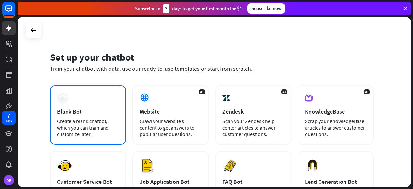
click at [82, 114] on div "Blank Bot" at bounding box center [88, 111] width 62 height 7
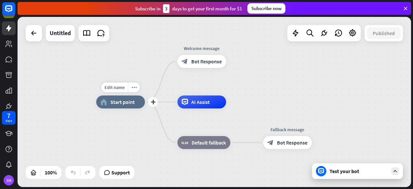
click at [119, 103] on span "Start point" at bounding box center [122, 102] width 24 height 6
click at [115, 89] on span "Edit name" at bounding box center [115, 87] width 20 height 6
type input "****"
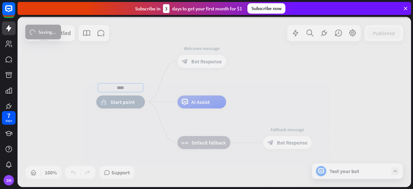
click at [128, 61] on div "**** home_2 Start point Welcome message block_bot_response Bot Response AI Assi…" at bounding box center [215, 102] width 394 height 170
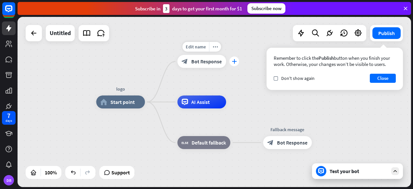
click at [235, 61] on icon "plus" at bounding box center [234, 61] width 5 height 5
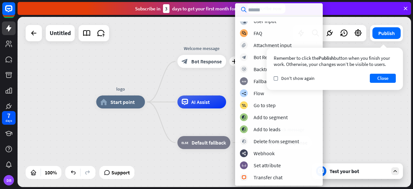
scroll to position [2, 0]
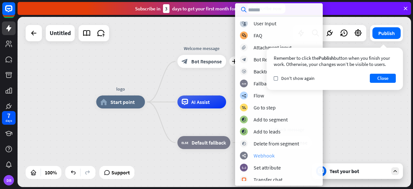
click at [261, 156] on div "Webhook" at bounding box center [264, 155] width 21 height 6
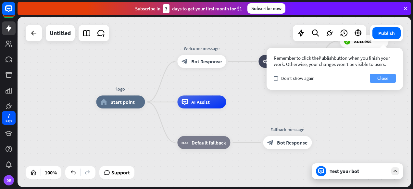
click at [381, 79] on button "Close" at bounding box center [383, 78] width 26 height 9
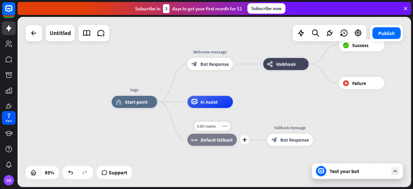
click at [213, 141] on span "Default fallback" at bounding box center [217, 140] width 32 height 6
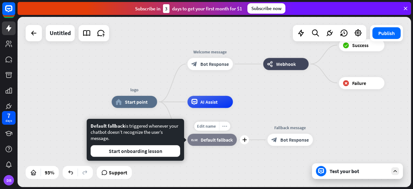
click at [225, 126] on icon "more_horiz" at bounding box center [224, 126] width 5 height 5
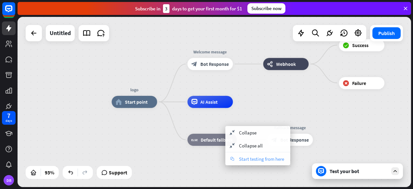
click at [244, 159] on span "Start testing from here" at bounding box center [261, 159] width 45 height 6
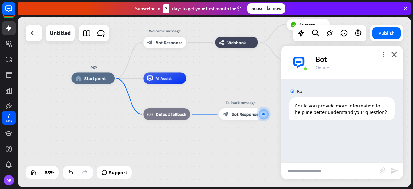
drag, startPoint x: 126, startPoint y: 126, endPoint x: 221, endPoint y: 139, distance: 95.8
click at [222, 139] on div "logo home_2 Start point Welcome message block_bot_response Bot Response webhook…" at bounding box center [246, 153] width 348 height 150
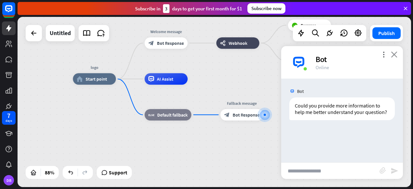
click at [395, 54] on icon "close" at bounding box center [394, 54] width 6 height 6
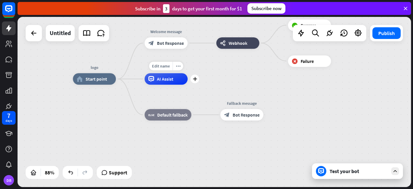
click at [168, 80] on span "AI Assist" at bounding box center [165, 79] width 16 height 6
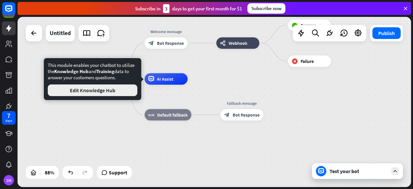
click at [106, 91] on button "Edit Knowledge Hub" at bounding box center [93, 90] width 90 height 12
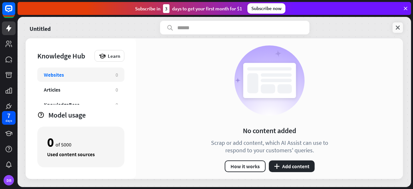
click at [400, 28] on icon at bounding box center [398, 27] width 6 height 6
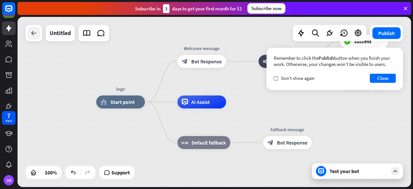
click at [38, 34] on div at bounding box center [33, 33] width 13 height 13
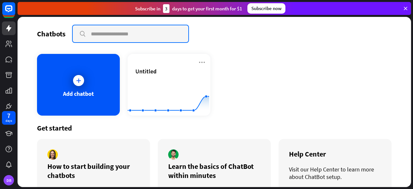
click at [117, 34] on input "text" at bounding box center [131, 33] width 116 height 17
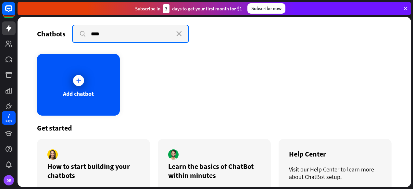
click at [79, 35] on input "****" at bounding box center [131, 33] width 116 height 17
click at [108, 34] on input "****" at bounding box center [131, 33] width 116 height 17
click at [139, 31] on input "****" at bounding box center [131, 33] width 116 height 17
click at [131, 33] on input "****" at bounding box center [131, 33] width 116 height 17
type input "*"
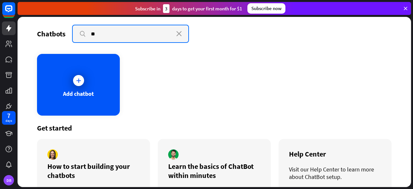
type input "*"
drag, startPoint x: 95, startPoint y: 33, endPoint x: 91, endPoint y: 33, distance: 4.9
click at [91, 33] on input "*" at bounding box center [131, 33] width 116 height 17
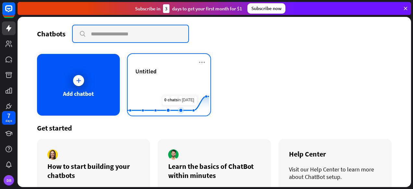
click at [182, 94] on rect at bounding box center [169, 99] width 82 height 41
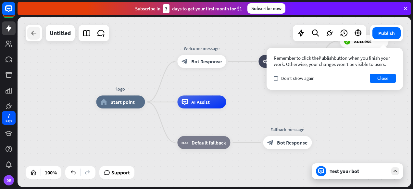
click at [34, 32] on icon at bounding box center [34, 33] width 8 height 8
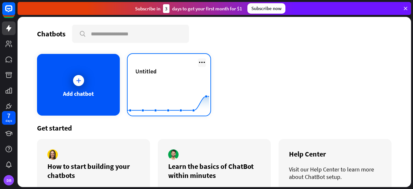
click at [199, 62] on icon at bounding box center [202, 62] width 8 height 8
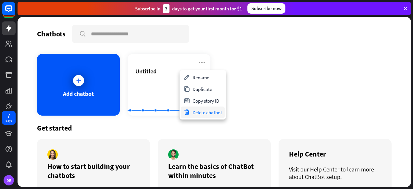
click at [200, 111] on div "Delete chatbot" at bounding box center [203, 113] width 44 height 12
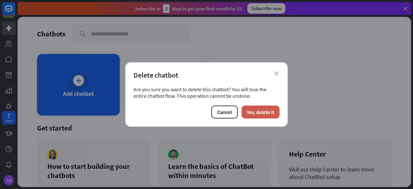
drag, startPoint x: 256, startPoint y: 112, endPoint x: 253, endPoint y: 111, distance: 3.4
click at [256, 111] on button "Yes, delete it" at bounding box center [261, 112] width 38 height 13
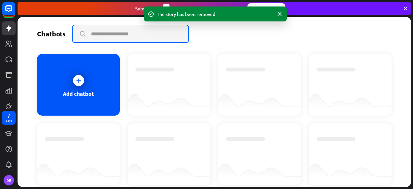
click at [114, 31] on input "text" at bounding box center [131, 33] width 116 height 17
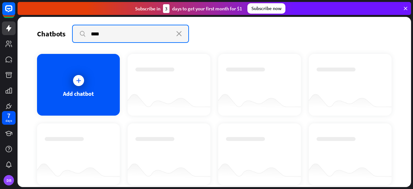
drag, startPoint x: 114, startPoint y: 33, endPoint x: 80, endPoint y: 33, distance: 33.5
click at [80, 33] on input "****" at bounding box center [131, 33] width 116 height 17
type input "*"
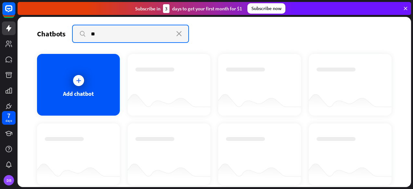
type input "*"
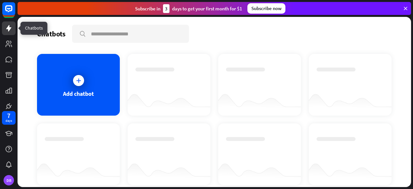
click at [7, 29] on icon at bounding box center [8, 28] width 5 height 6
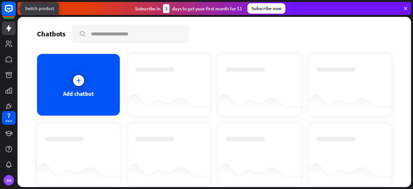
click at [8, 9] on icon at bounding box center [9, 9] width 4 height 2
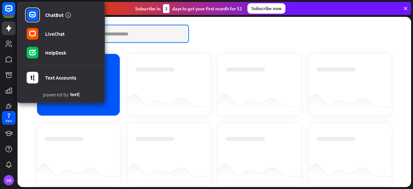
click at [145, 39] on input "text" at bounding box center [131, 33] width 116 height 17
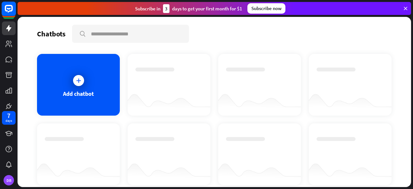
click at [4, 6] on rect at bounding box center [9, 9] width 14 height 14
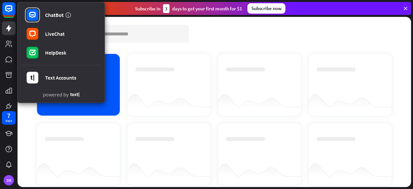
click at [133, 51] on div "Chatbots search Add chatbot Get started How to start building your chatbots Wat…" at bounding box center [215, 102] width 394 height 170
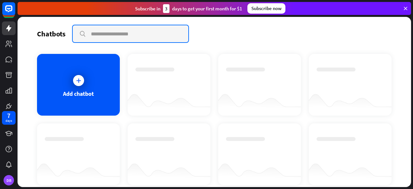
click at [123, 34] on input "text" at bounding box center [131, 33] width 116 height 17
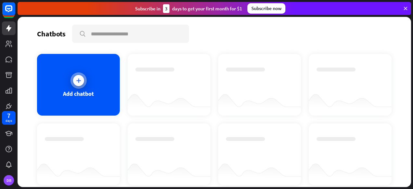
click at [78, 74] on div at bounding box center [78, 80] width 16 height 16
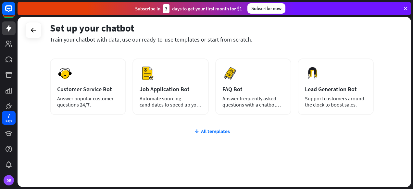
scroll to position [97, 0]
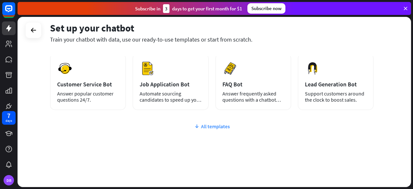
click at [206, 126] on div "All templates" at bounding box center [212, 126] width 324 height 6
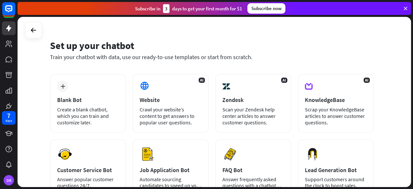
scroll to position [11, 0]
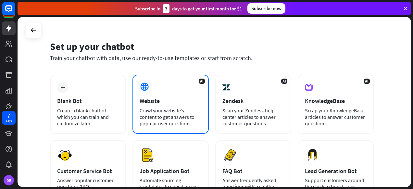
click at [158, 107] on div "Crawl your website’s content to get answers to popular user questions." at bounding box center [171, 116] width 62 height 19
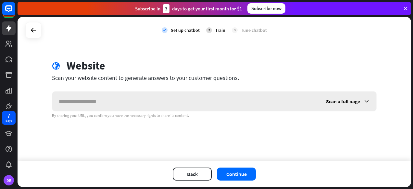
click at [345, 103] on span "Scan a full page" at bounding box center [343, 101] width 34 height 6
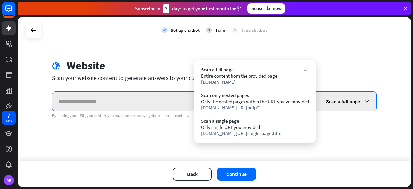
click at [149, 105] on input "text" at bounding box center [185, 101] width 267 height 19
